Goal: Information Seeking & Learning: Find specific fact

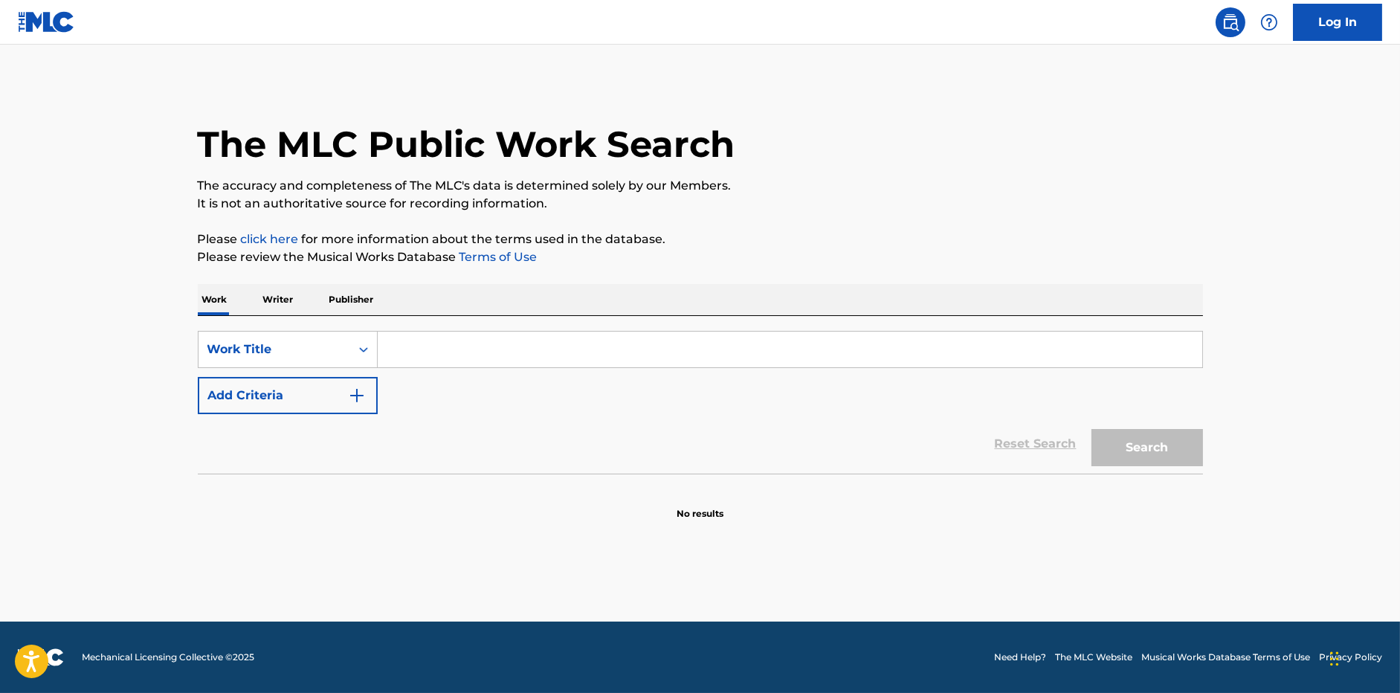
click at [459, 341] on input "Search Form" at bounding box center [790, 350] width 825 height 36
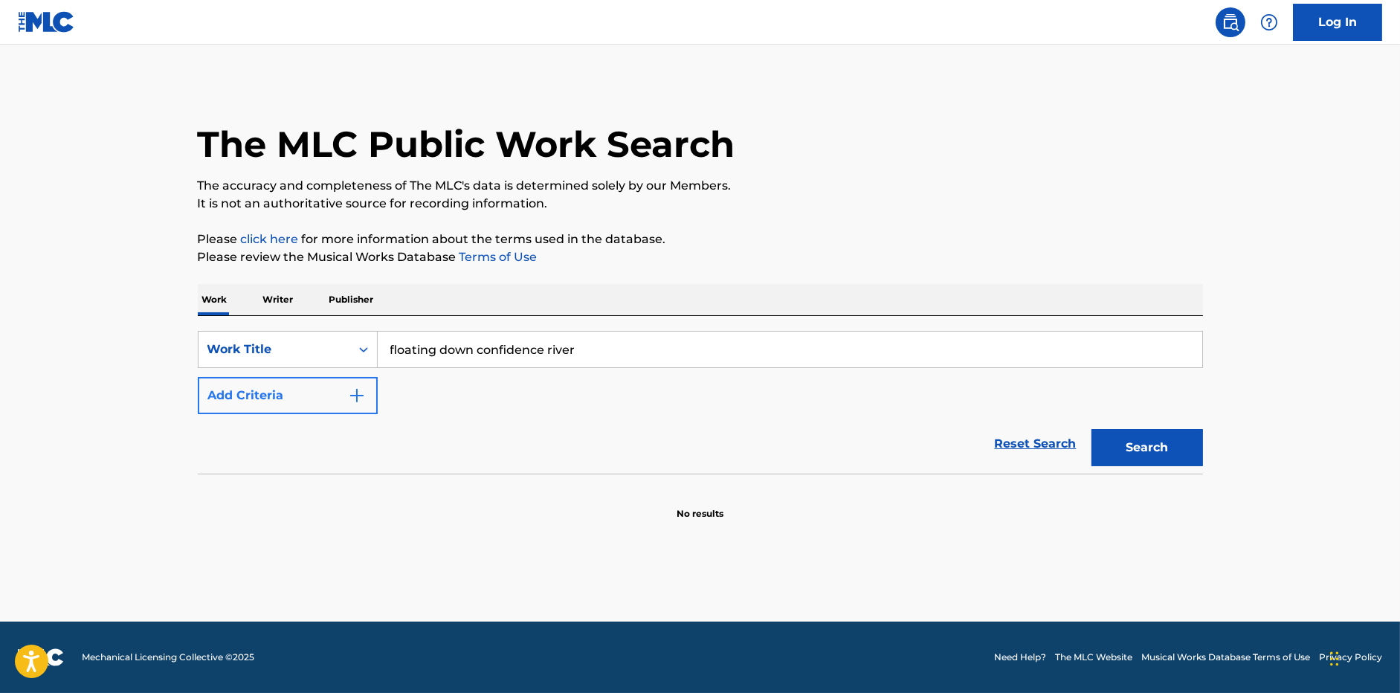
type input "floating down confidence river"
click at [1092, 429] on button "Search" at bounding box center [1148, 447] width 112 height 37
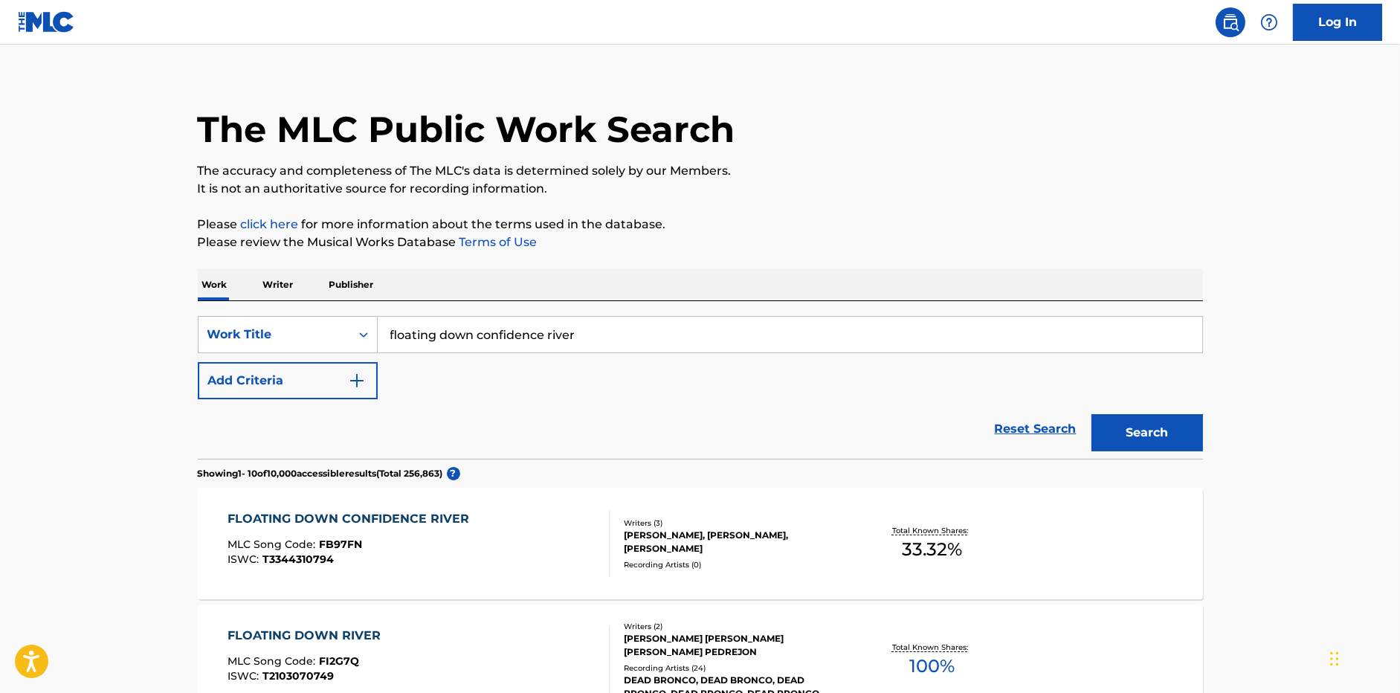
scroll to position [292, 0]
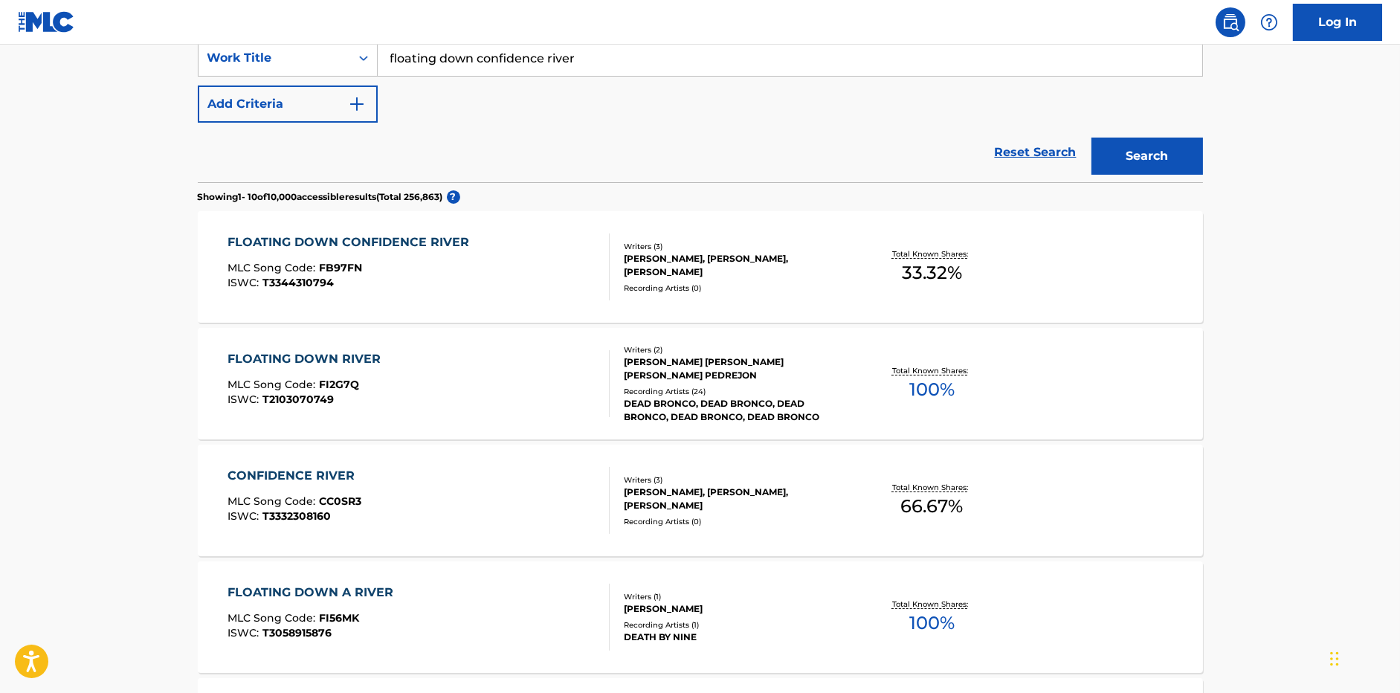
click at [601, 263] on div at bounding box center [603, 267] width 12 height 67
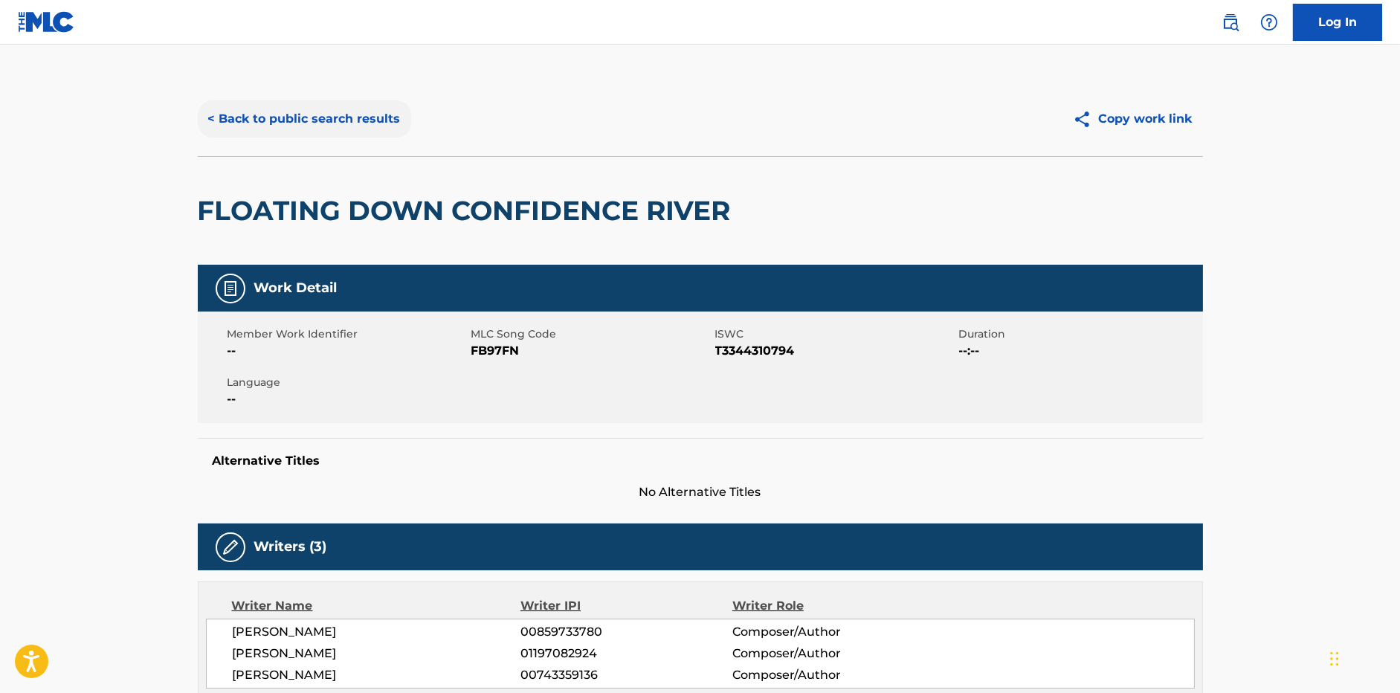
click at [340, 121] on button "< Back to public search results" at bounding box center [304, 118] width 213 height 37
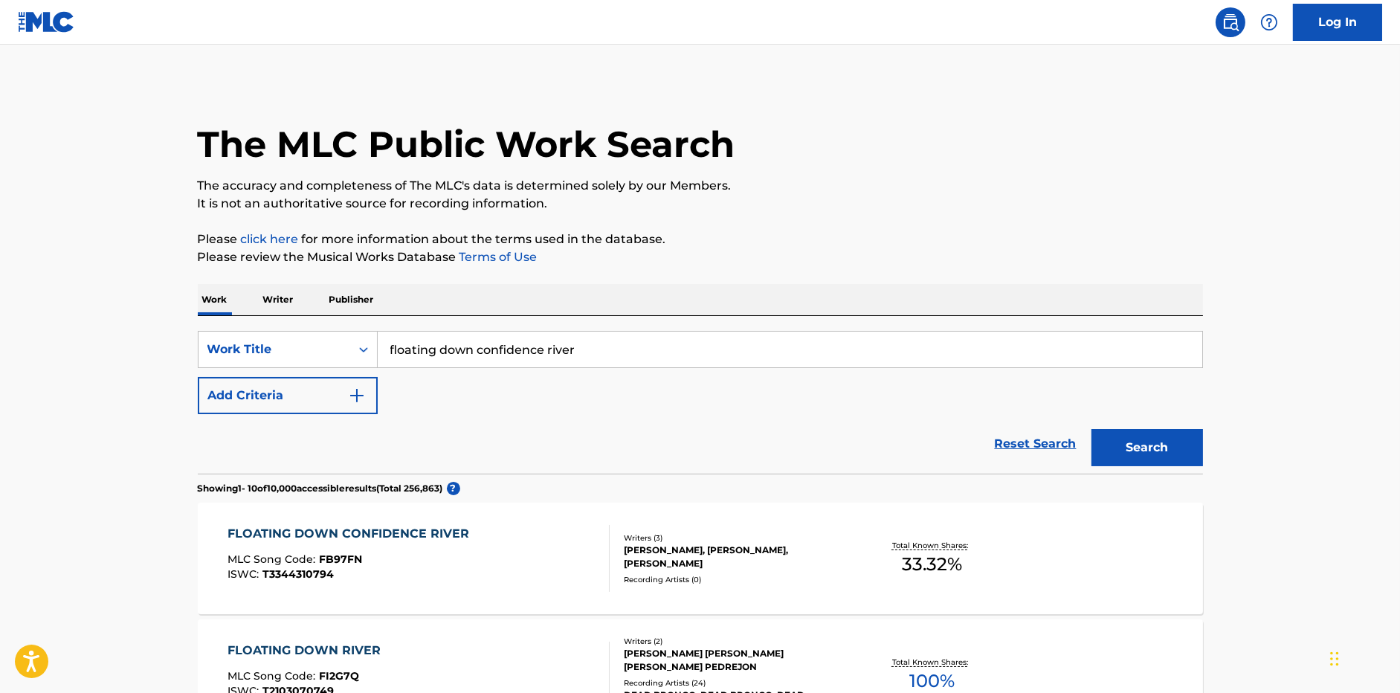
scroll to position [292, 0]
